Goal: Task Accomplishment & Management: Manage account settings

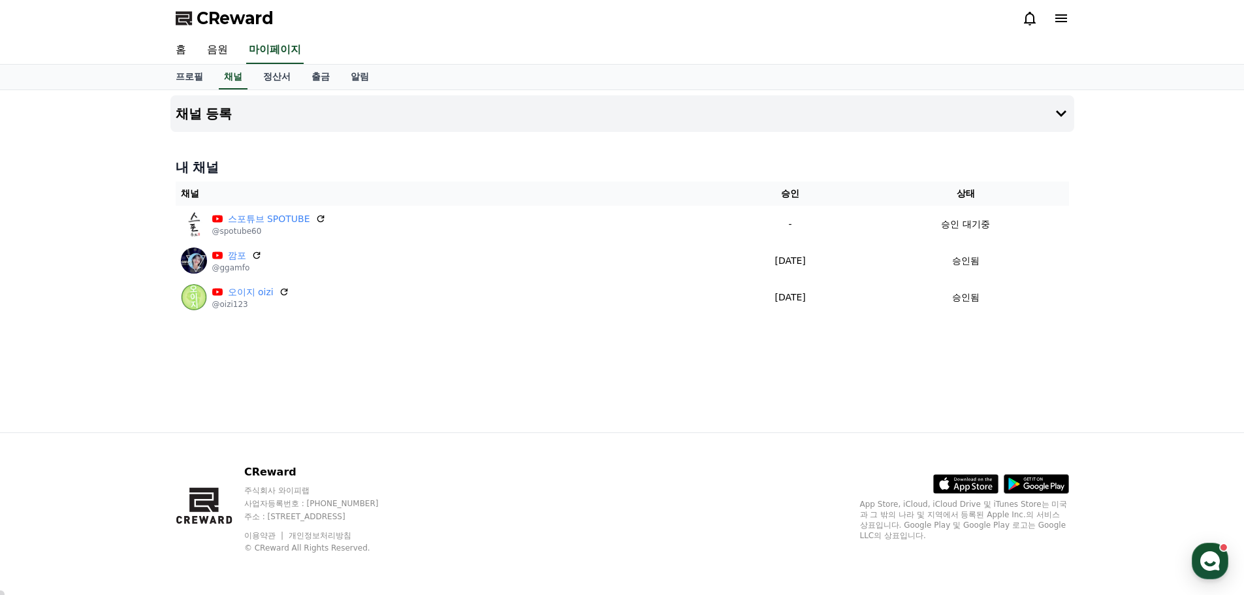
click at [281, 405] on div "채널 등록 내 채널 채널 승인 상태 스포튜브 SPOTUBE @spotube60 - 승인 대기중 깜포 @ggamfo 2025-08-26 08-2…" at bounding box center [622, 261] width 914 height 342
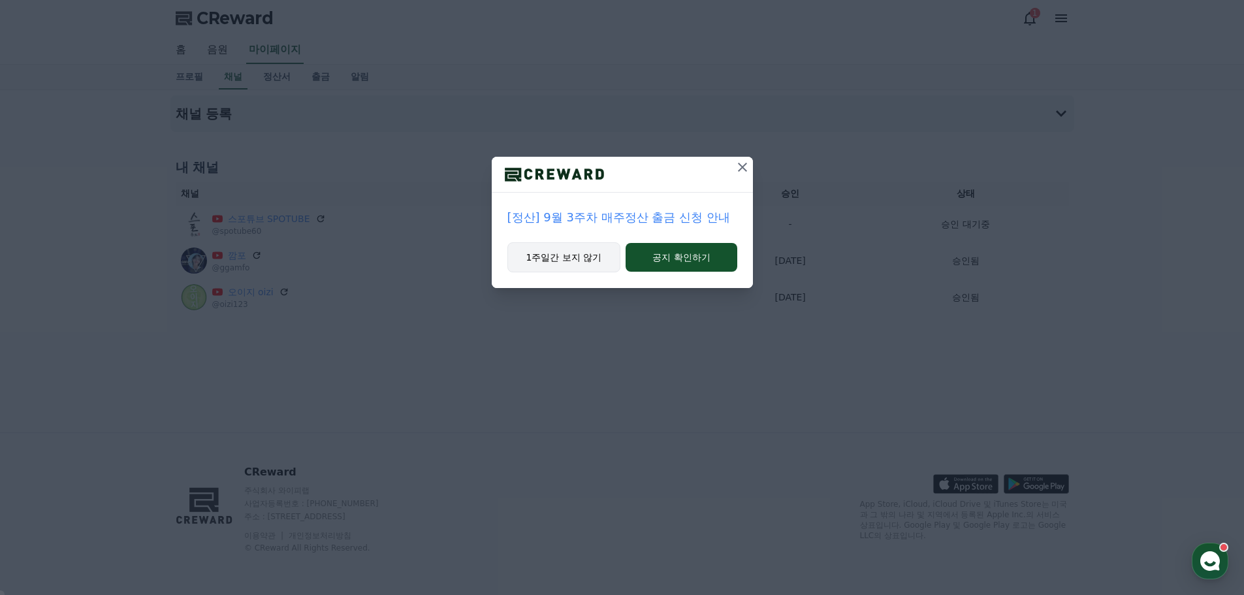
click at [594, 253] on button "1주일간 보지 않기" at bounding box center [564, 257] width 114 height 30
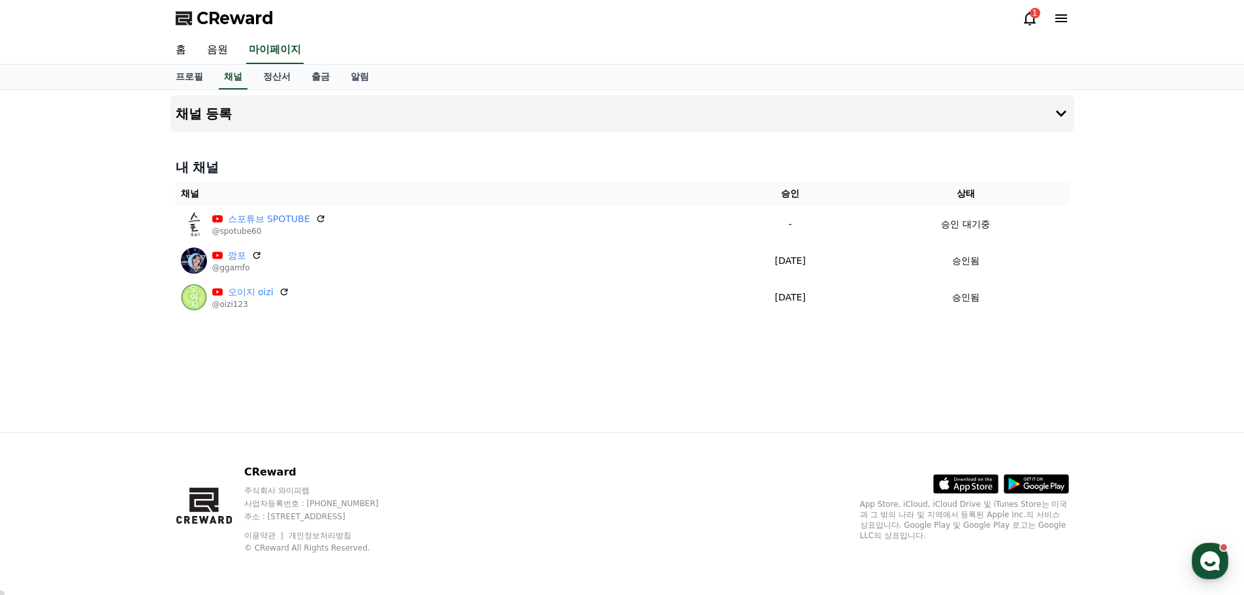
click at [1028, 20] on icon at bounding box center [1030, 18] width 16 height 16
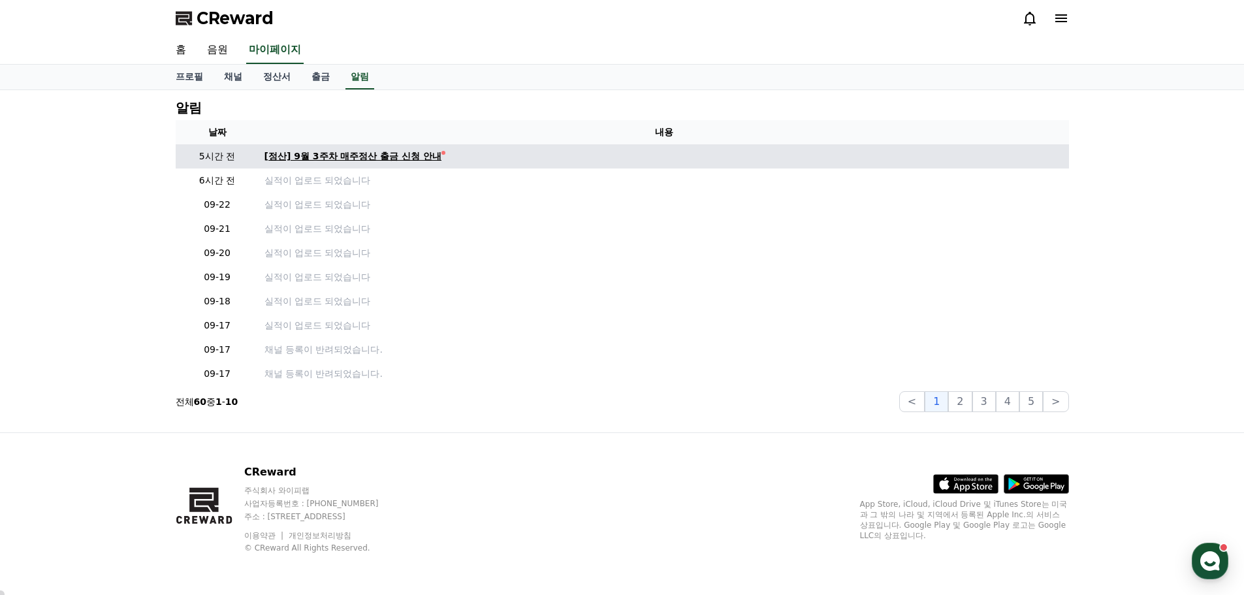
click at [389, 153] on div "[정산] 9월 3주차 매주정산 출금 신청 안내" at bounding box center [353, 157] width 178 height 14
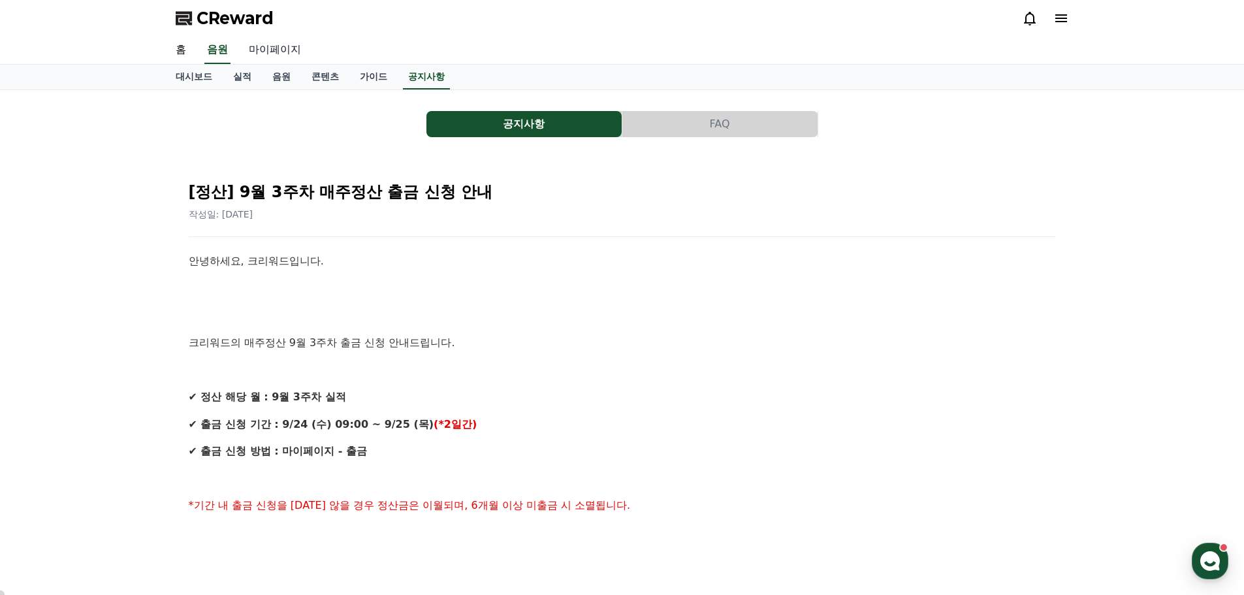
click at [260, 54] on link "마이페이지" at bounding box center [274, 50] width 73 height 27
select select "**********"
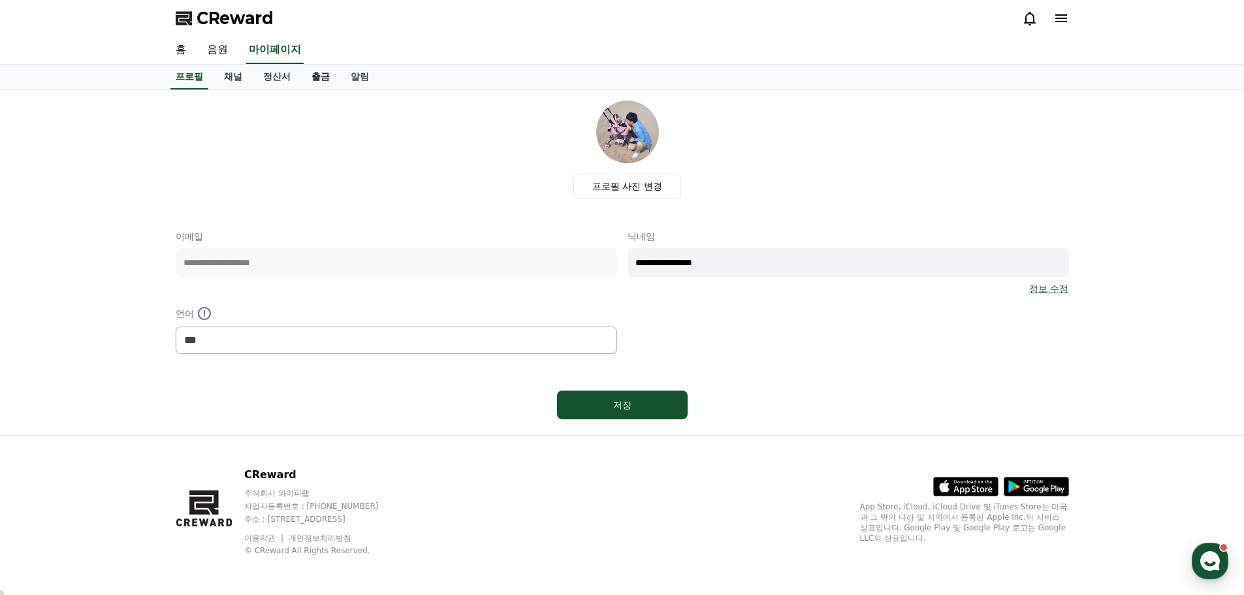
click at [315, 78] on link "출금" at bounding box center [320, 77] width 39 height 25
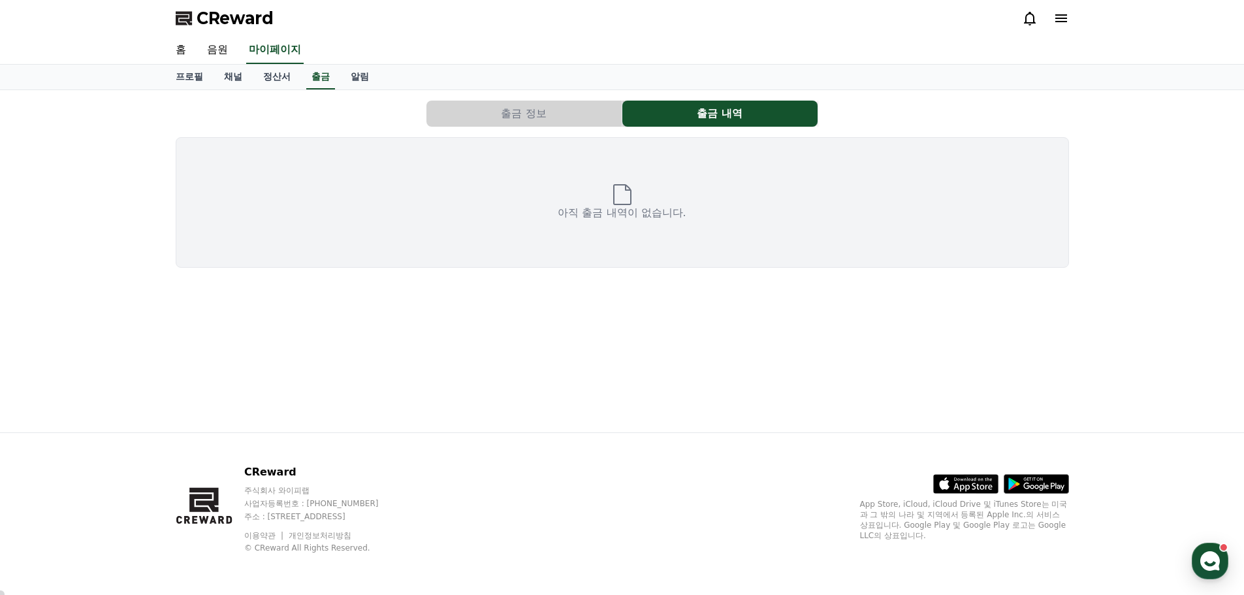
click at [537, 113] on button "출금 정보" at bounding box center [523, 114] width 195 height 26
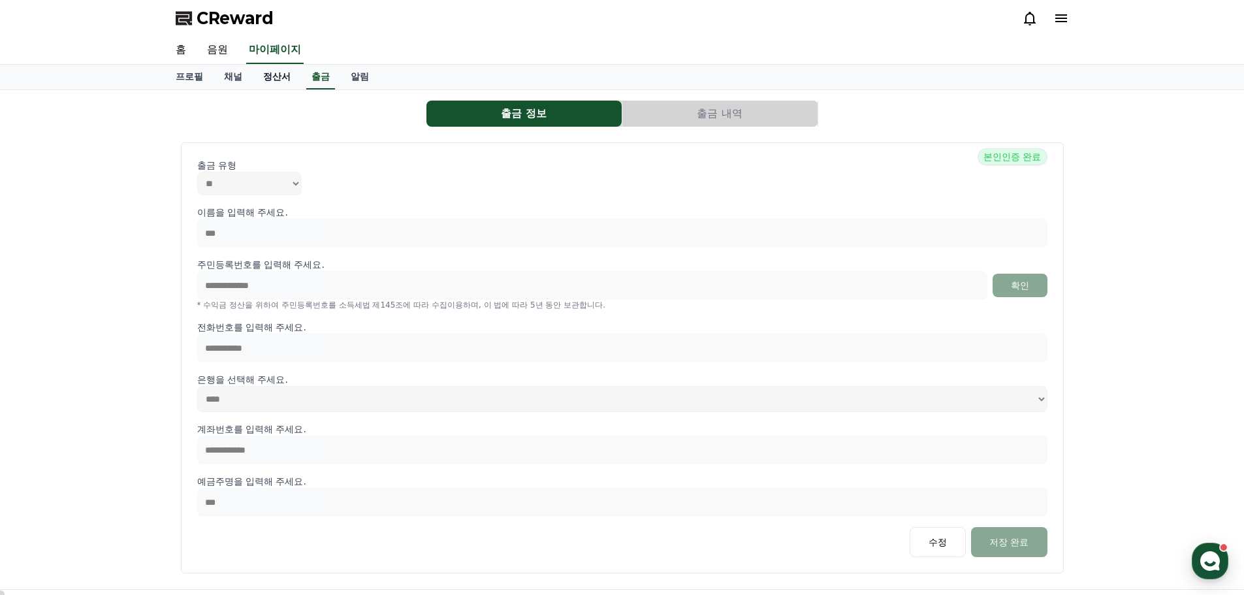
click at [278, 74] on link "정산서" at bounding box center [277, 77] width 48 height 25
